Goal: Navigation & Orientation: Find specific page/section

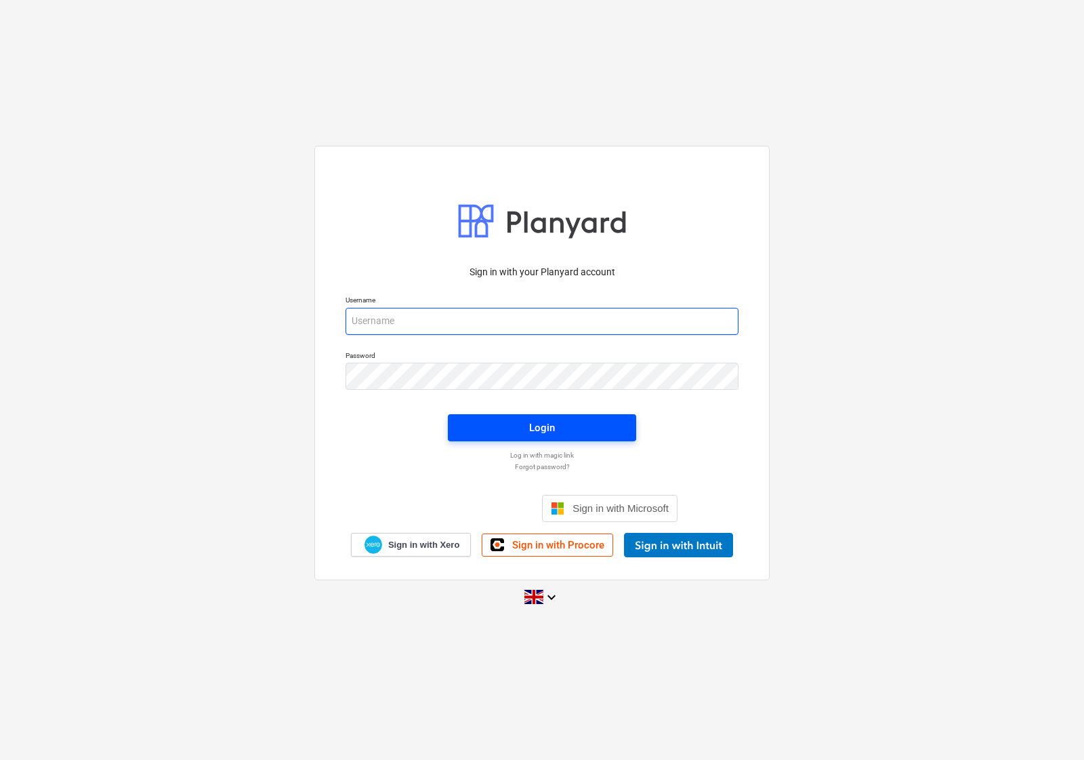
type input "[EMAIL_ADDRESS][DOMAIN_NAME]"
click at [482, 438] on button "Login" at bounding box center [542, 427] width 188 height 27
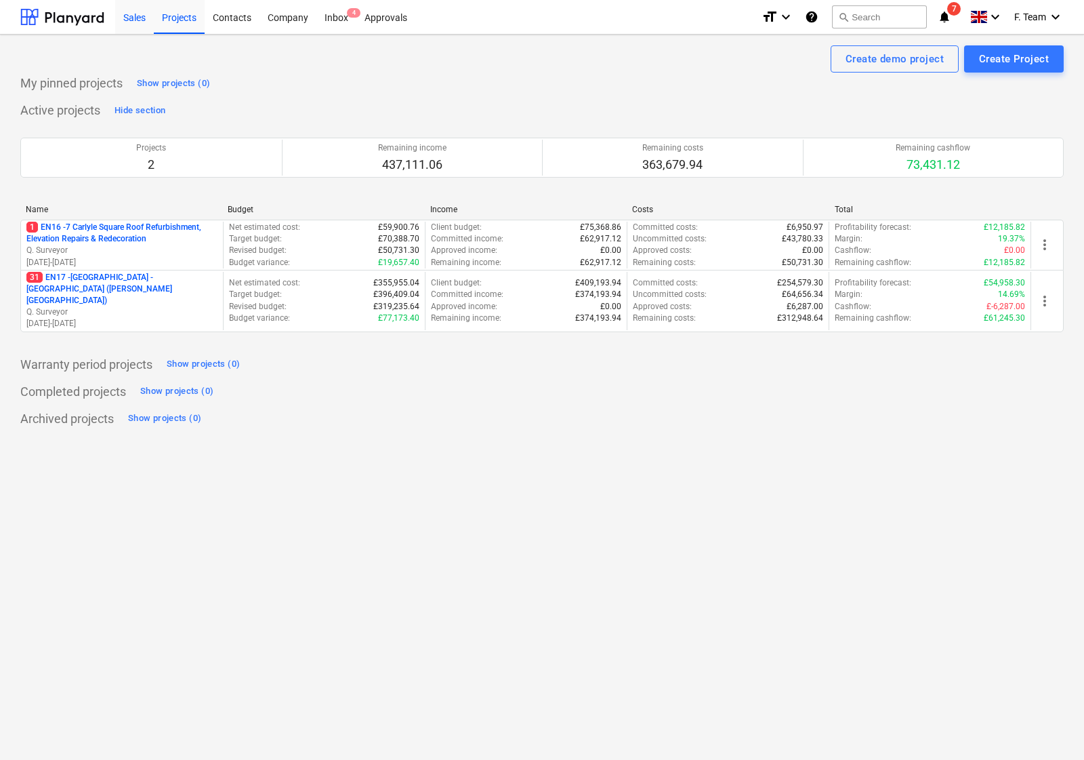
click at [133, 22] on div "Sales" at bounding box center [134, 16] width 39 height 35
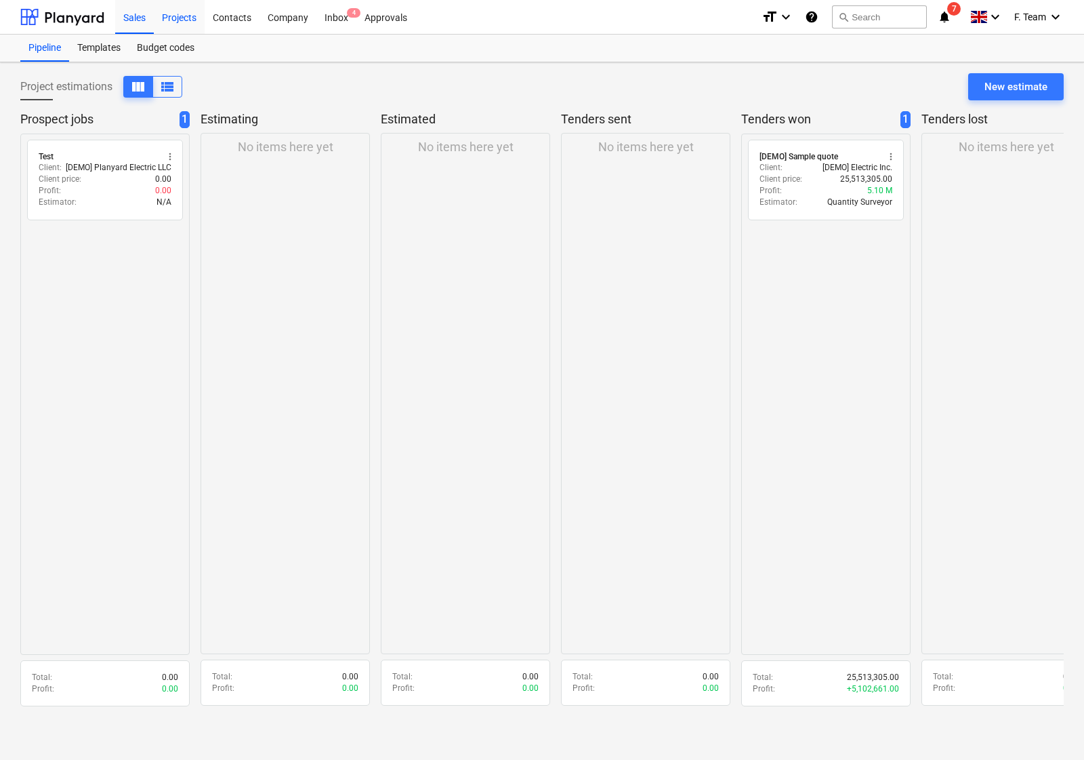
click at [181, 24] on div "Projects" at bounding box center [179, 16] width 51 height 35
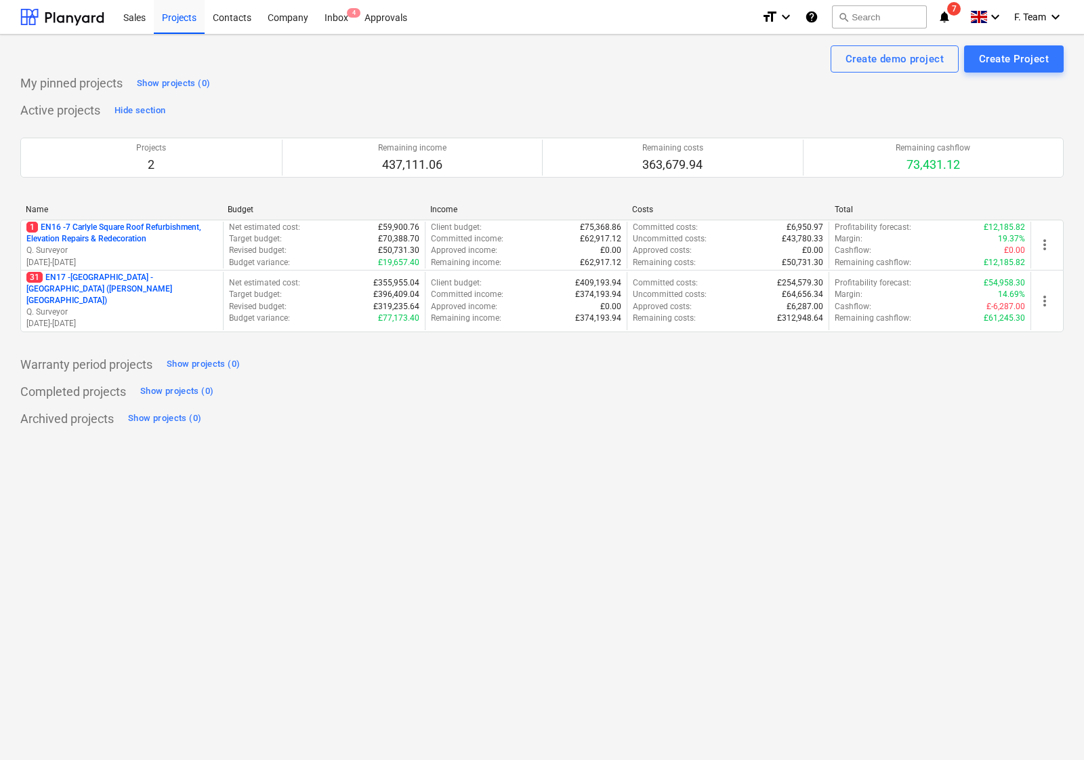
click at [489, 75] on div "My pinned projects Show projects (0)" at bounding box center [542, 84] width 1044 height 22
click at [679, 547] on div "Create demo project Create Project My pinned projects Show projects (0) Active …" at bounding box center [542, 397] width 1084 height 725
